Goal: Information Seeking & Learning: Find contact information

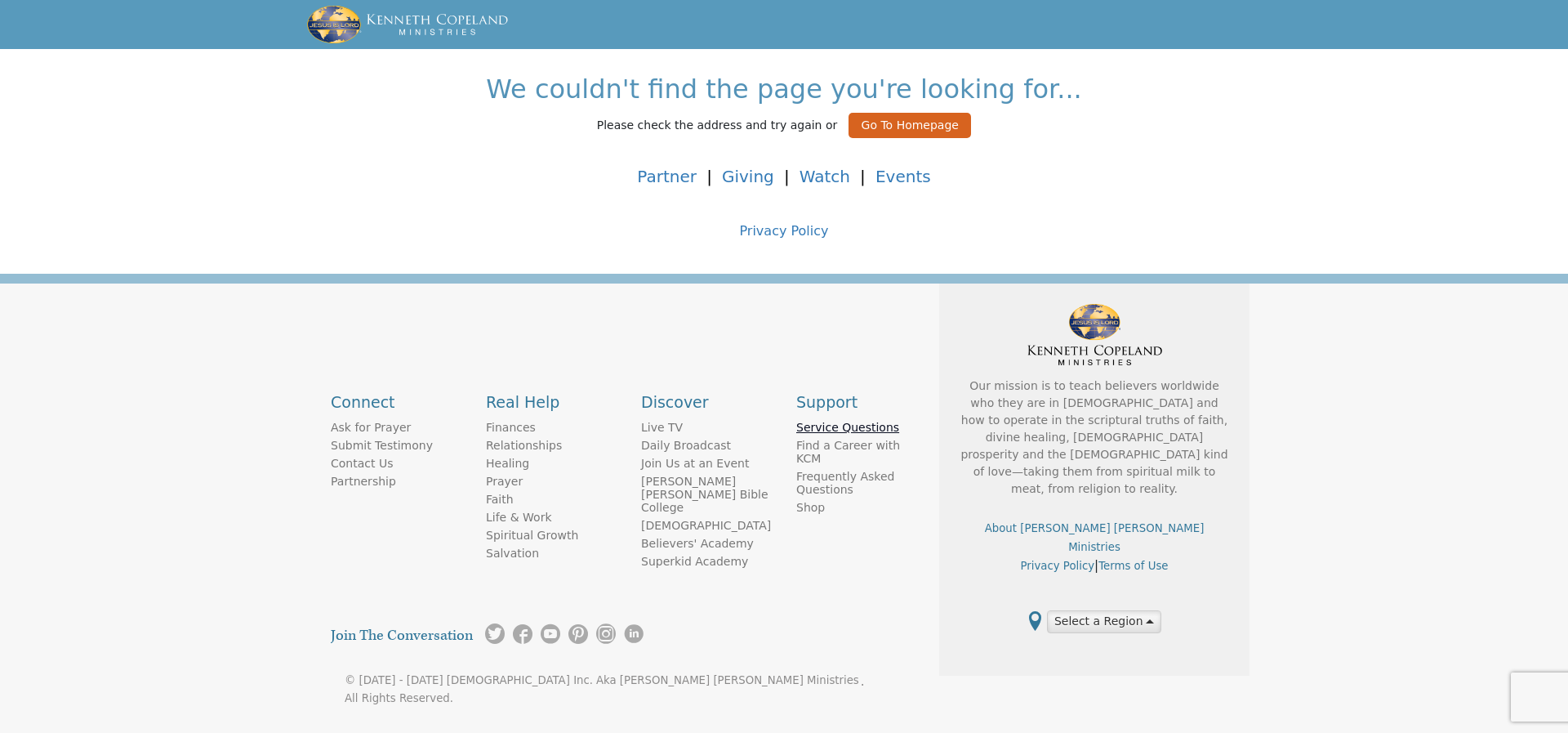
click at [843, 419] on link "Service Questions" at bounding box center [848, 427] width 103 height 18
click at [824, 467] on link "Frequently Asked Questions" at bounding box center [862, 483] width 131 height 31
click at [871, 419] on link "Service Questions" at bounding box center [848, 427] width 103 height 18
click at [652, 419] on link "Live TV" at bounding box center [662, 427] width 41 height 18
click at [361, 455] on link "Contact Us" at bounding box center [361, 463] width 62 height 18
